Goal: Task Accomplishment & Management: Use online tool/utility

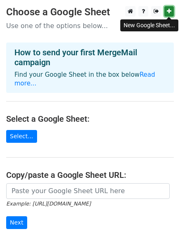
click at [168, 8] on link at bounding box center [168, 11] width 9 height 10
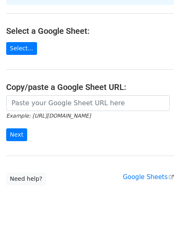
scroll to position [89, 0]
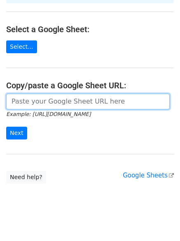
click at [33, 93] on input "url" at bounding box center [88, 101] width 164 height 16
paste input "https://docs.google.com/spreadsheets/d/1uKTKVMjeci_Fvj-zPzRO2GrWkWPlDYaVW_cG_f8…"
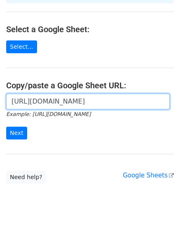
scroll to position [0, 179]
type input "https://docs.google.com/spreadsheets/d/1uKTKVMjeci_Fvj-zPzRO2GrWkWPlDYaVW_cG_f8…"
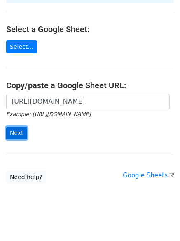
scroll to position [0, 0]
click at [21, 126] on input "Next" at bounding box center [16, 132] width 21 height 13
